Goal: Navigation & Orientation: Go to known website

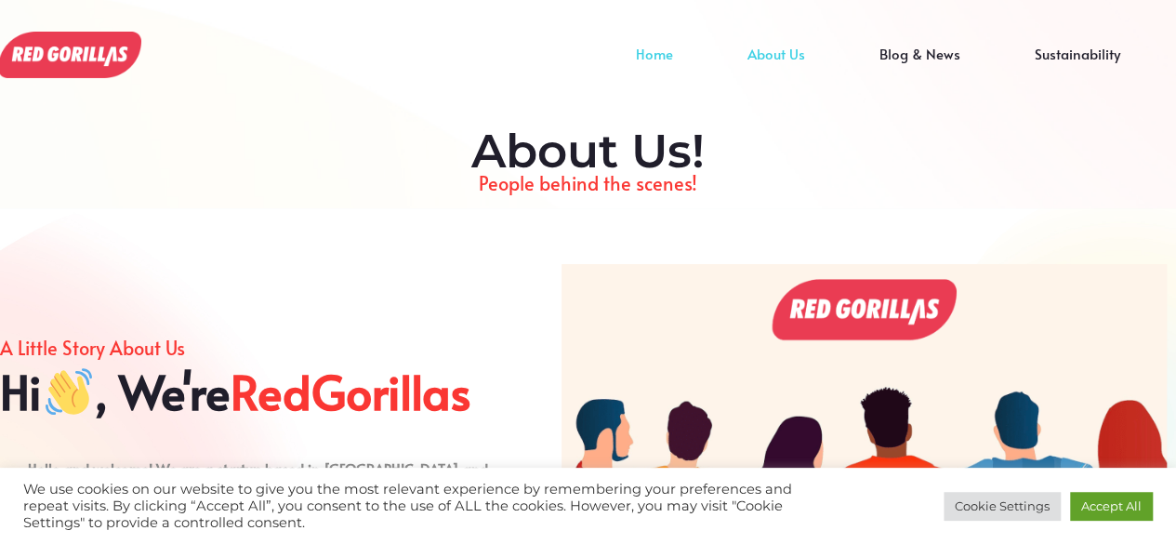
click at [662, 54] on link "Home" at bounding box center [655, 68] width 112 height 28
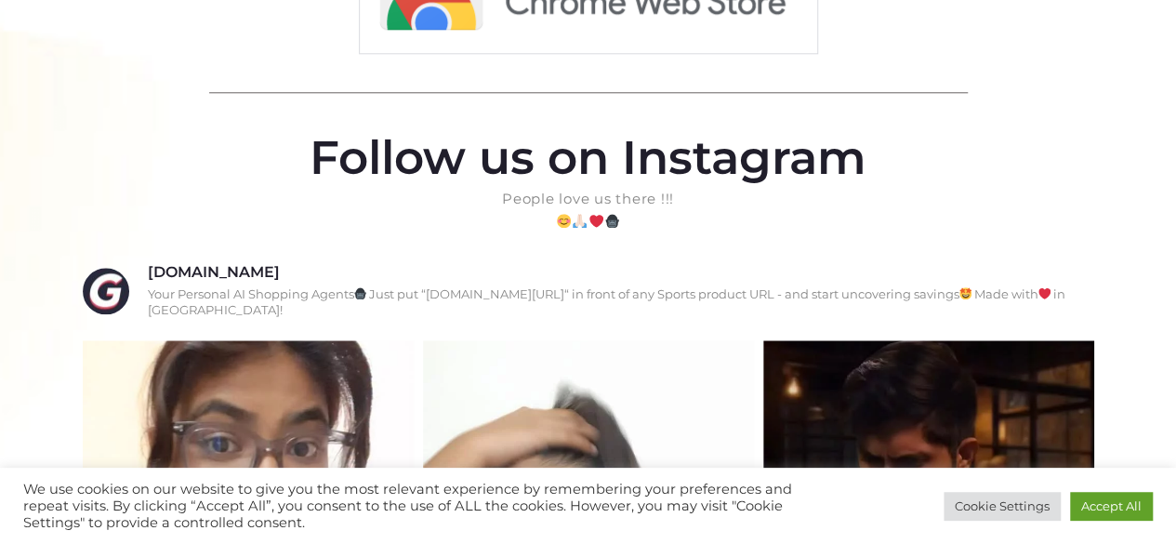
scroll to position [476, 0]
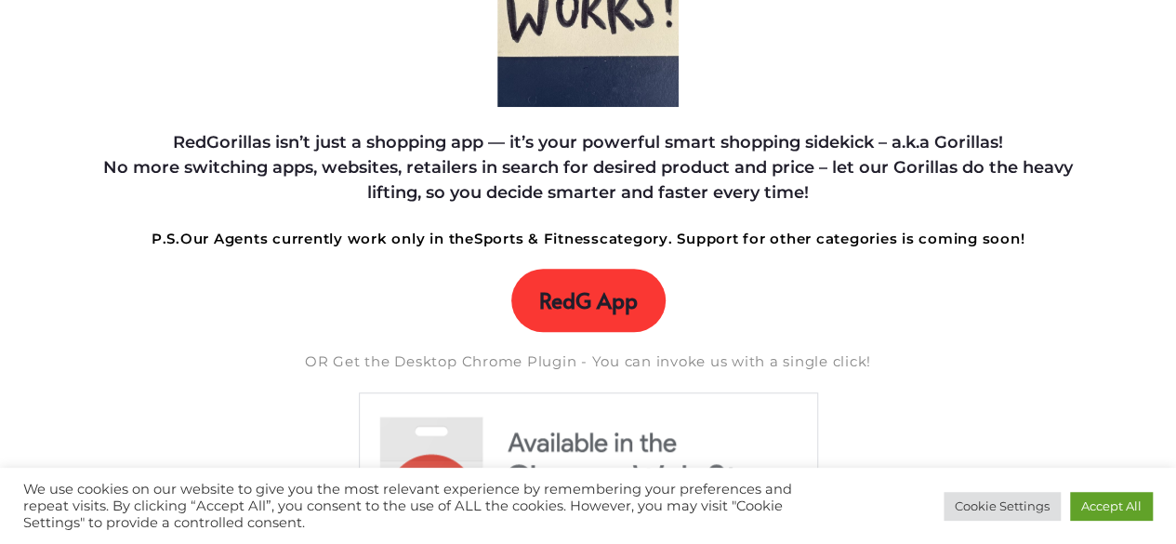
click at [561, 298] on span "RedG App" at bounding box center [588, 300] width 99 height 26
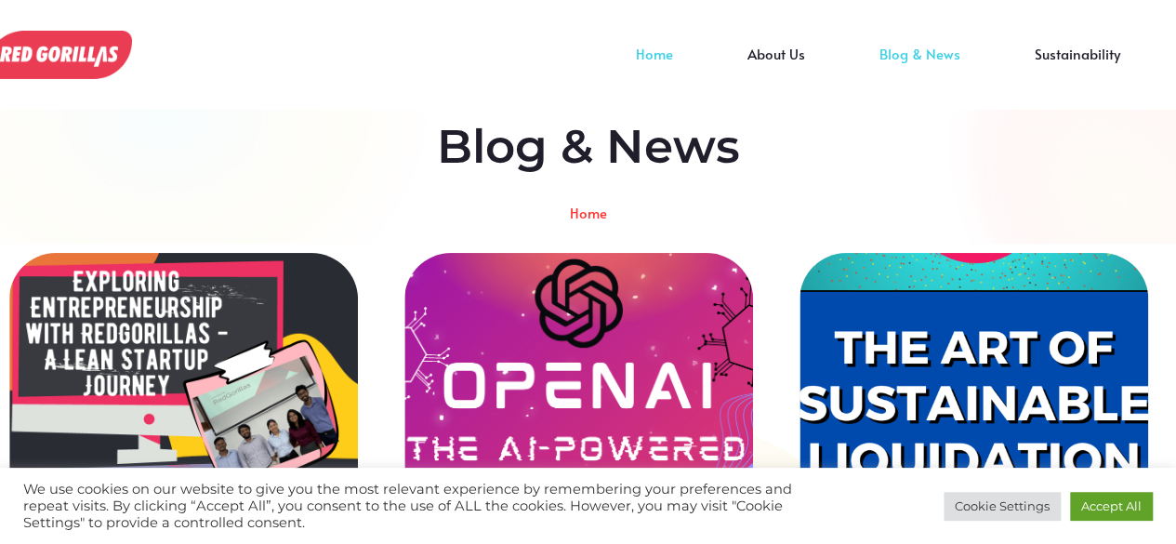
click at [662, 57] on link "Home" at bounding box center [655, 68] width 112 height 28
